Goal: Information Seeking & Learning: Understand process/instructions

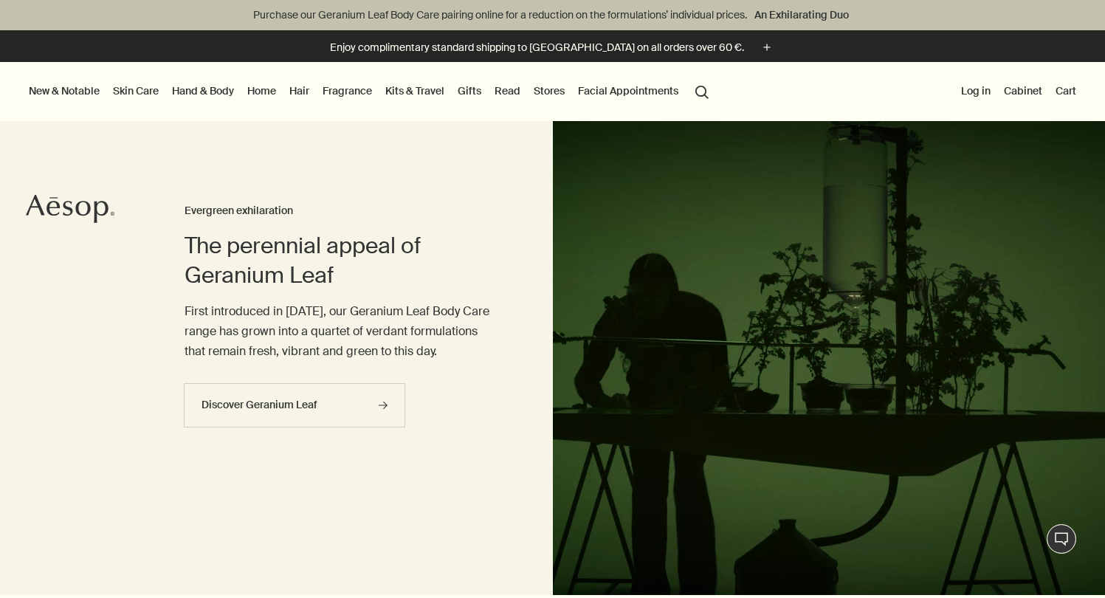
click at [154, 97] on link "Skin Care" at bounding box center [136, 90] width 52 height 19
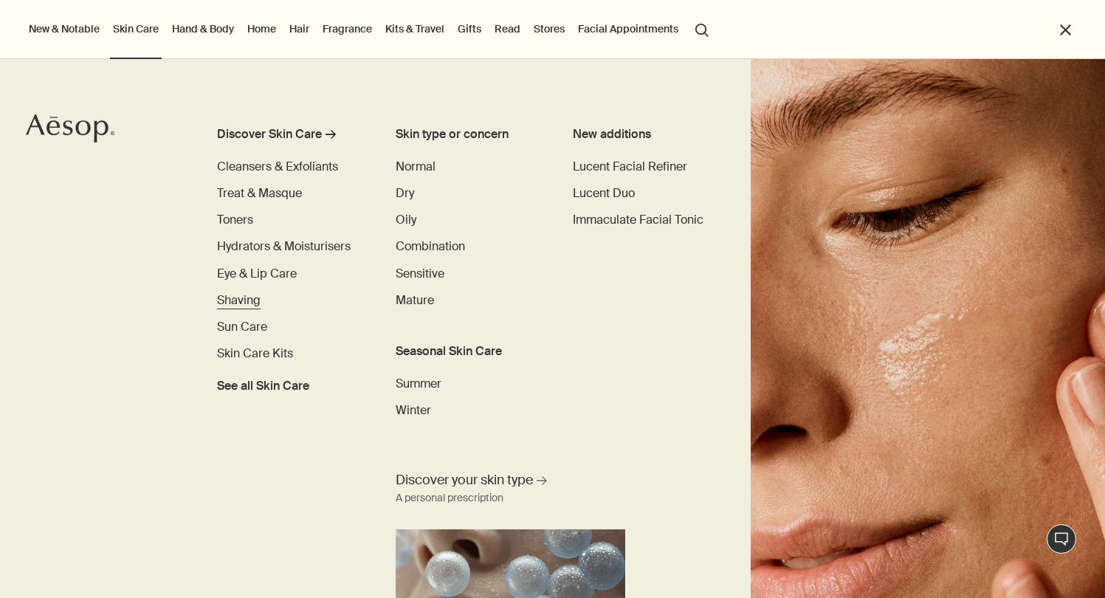
click at [233, 295] on span "Shaving" at bounding box center [239, 299] width 44 height 15
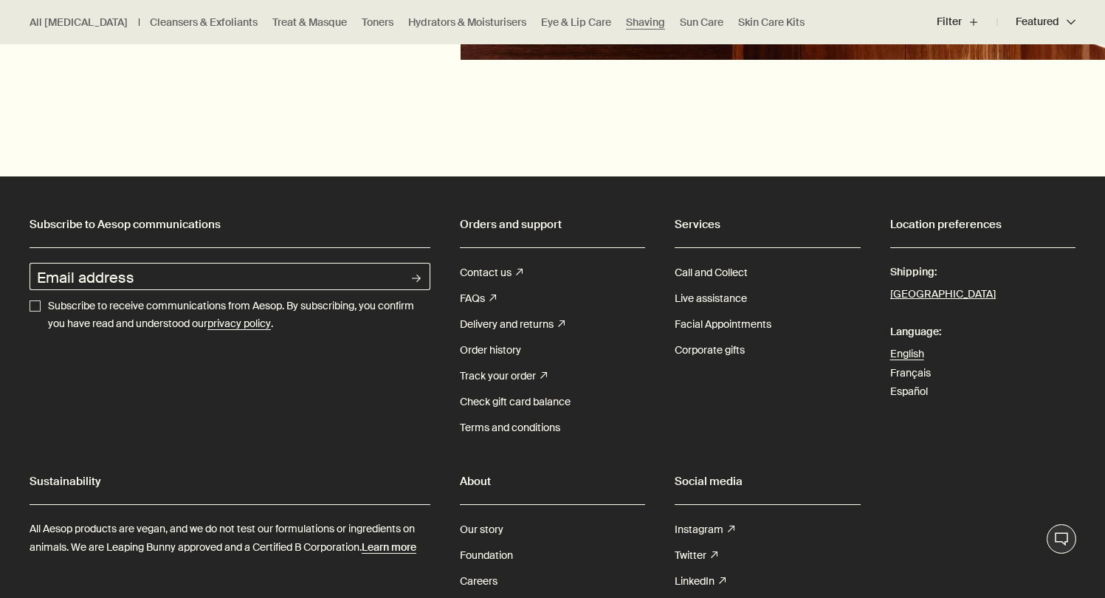
scroll to position [2509, 0]
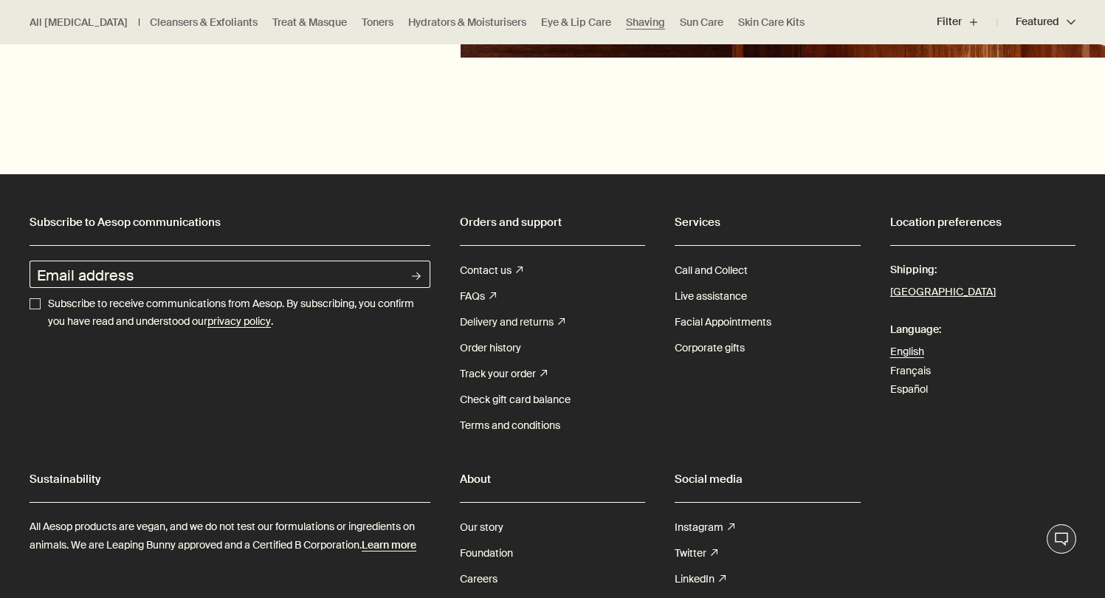
click at [475, 318] on link "Delivery and returns rightUpArrow" at bounding box center [512, 322] width 105 height 26
